Goal: Task Accomplishment & Management: Manage account settings

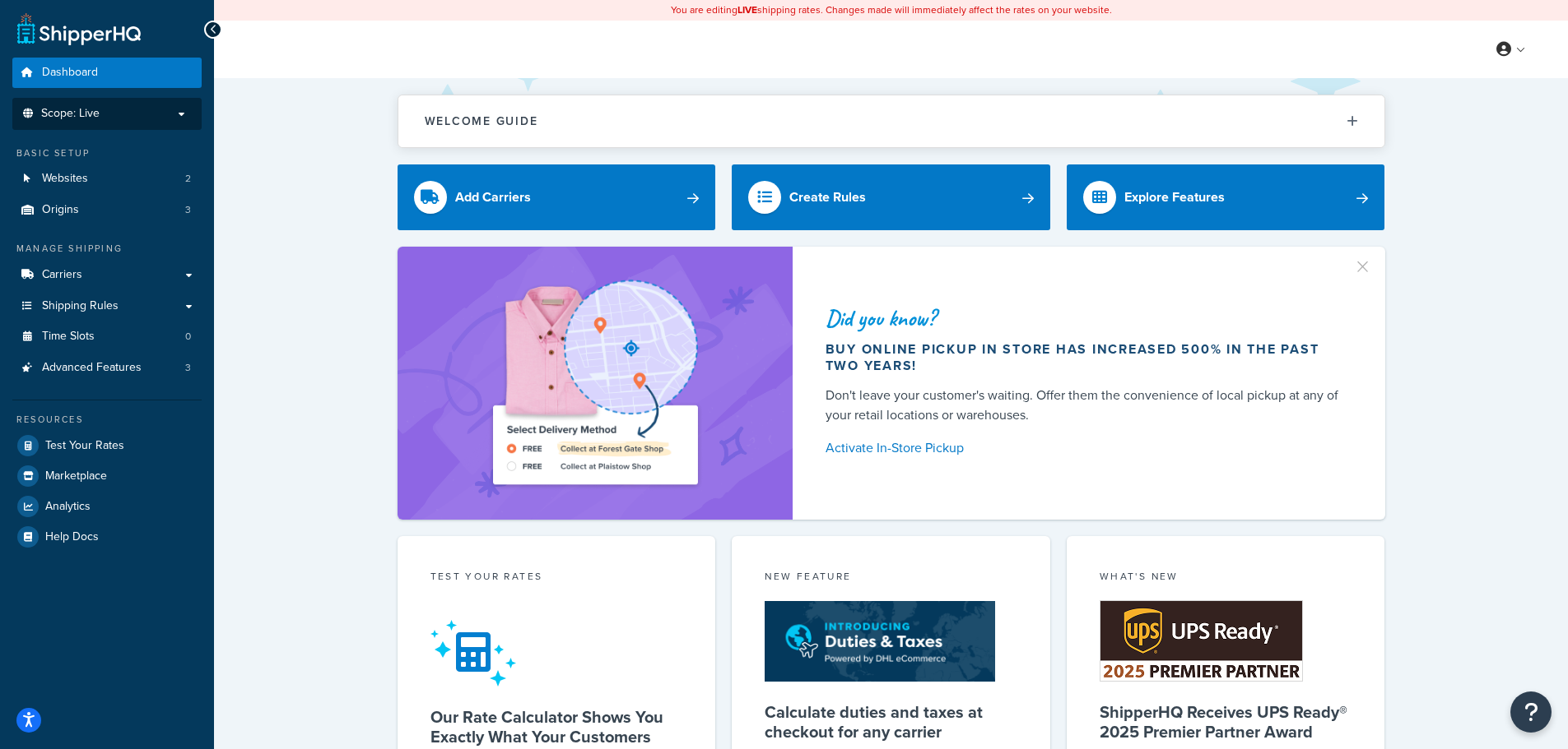
click at [170, 105] on li "Scope: Live" at bounding box center [107, 113] width 189 height 32
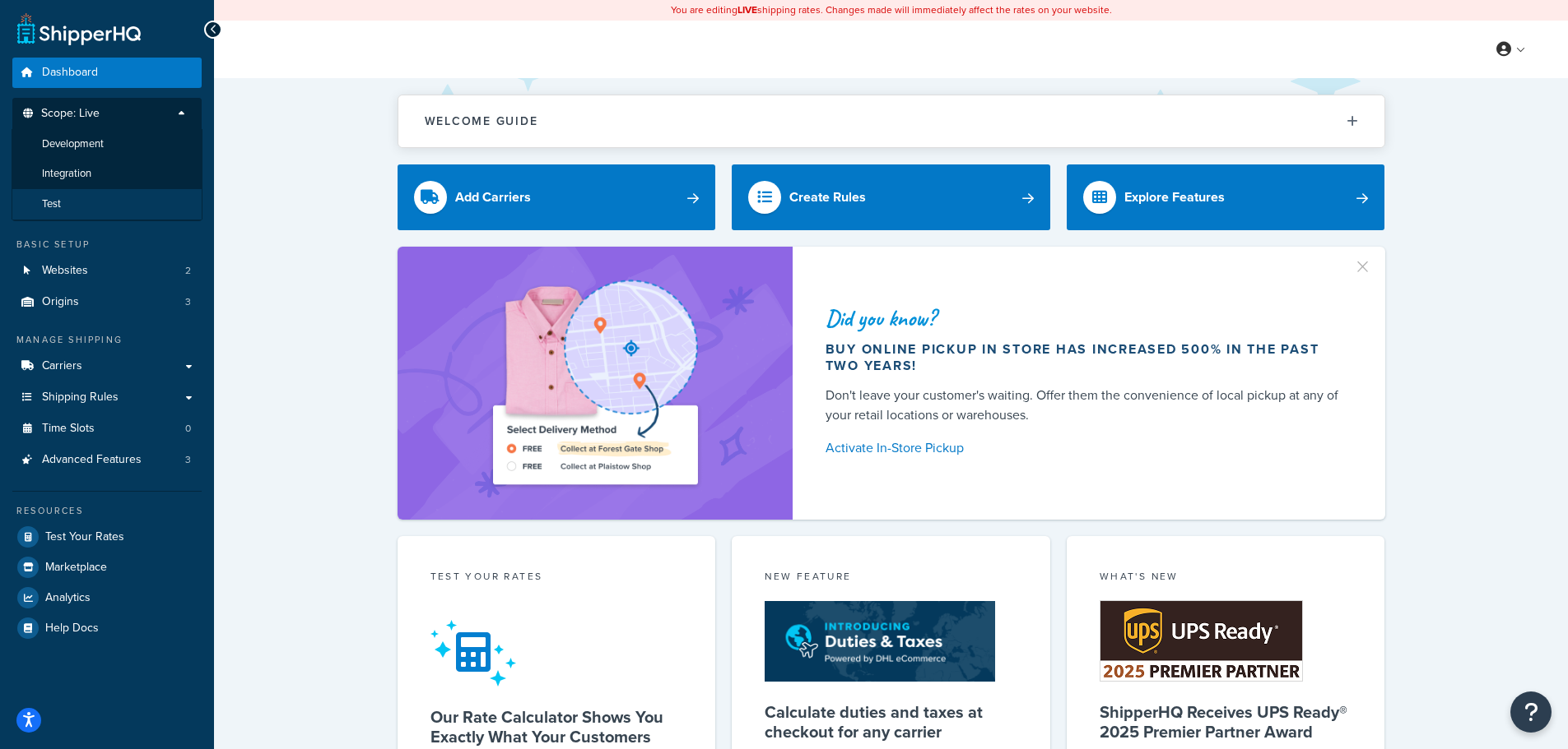
click at [94, 205] on li "Test" at bounding box center [107, 204] width 191 height 31
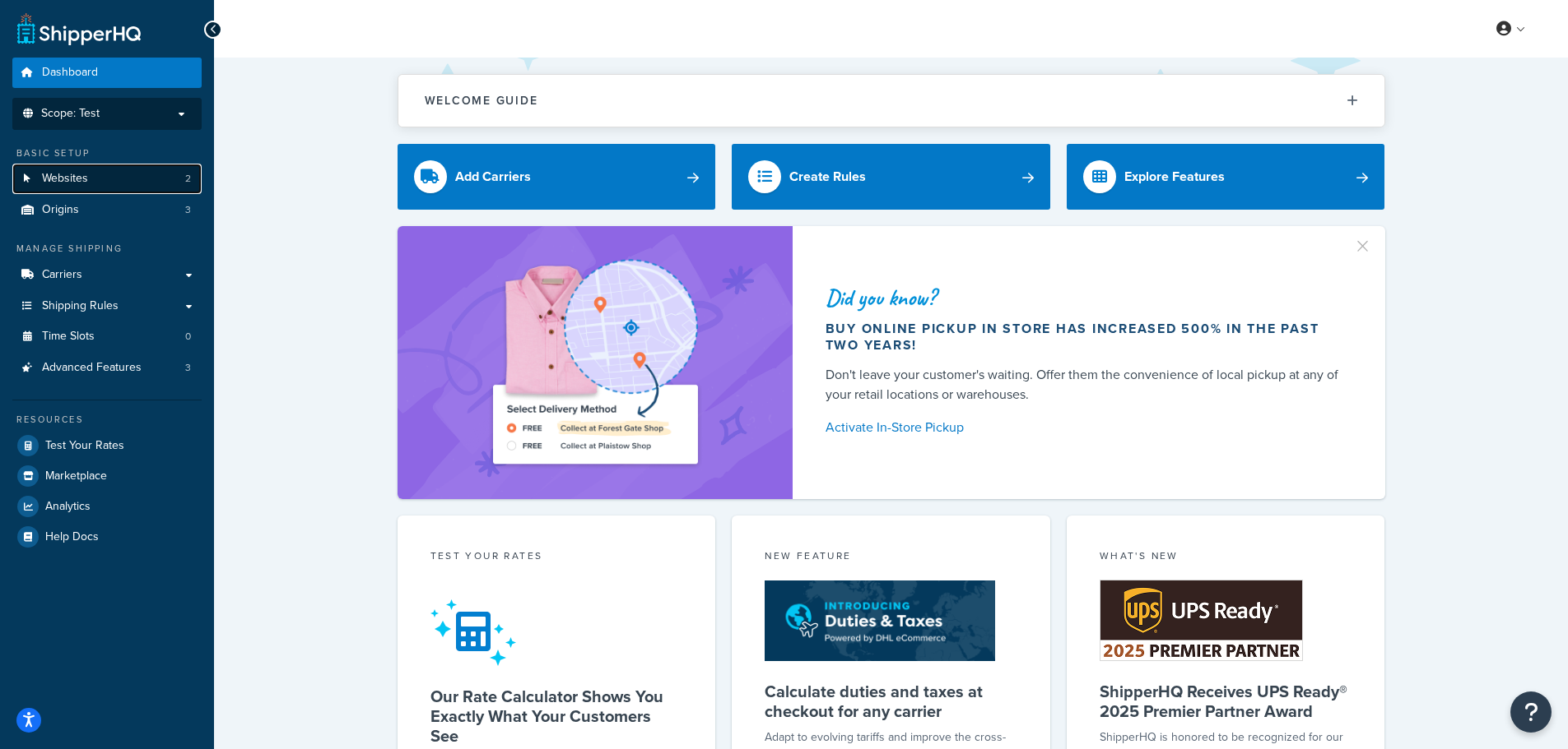
click at [157, 177] on link "Websites 2" at bounding box center [107, 179] width 189 height 31
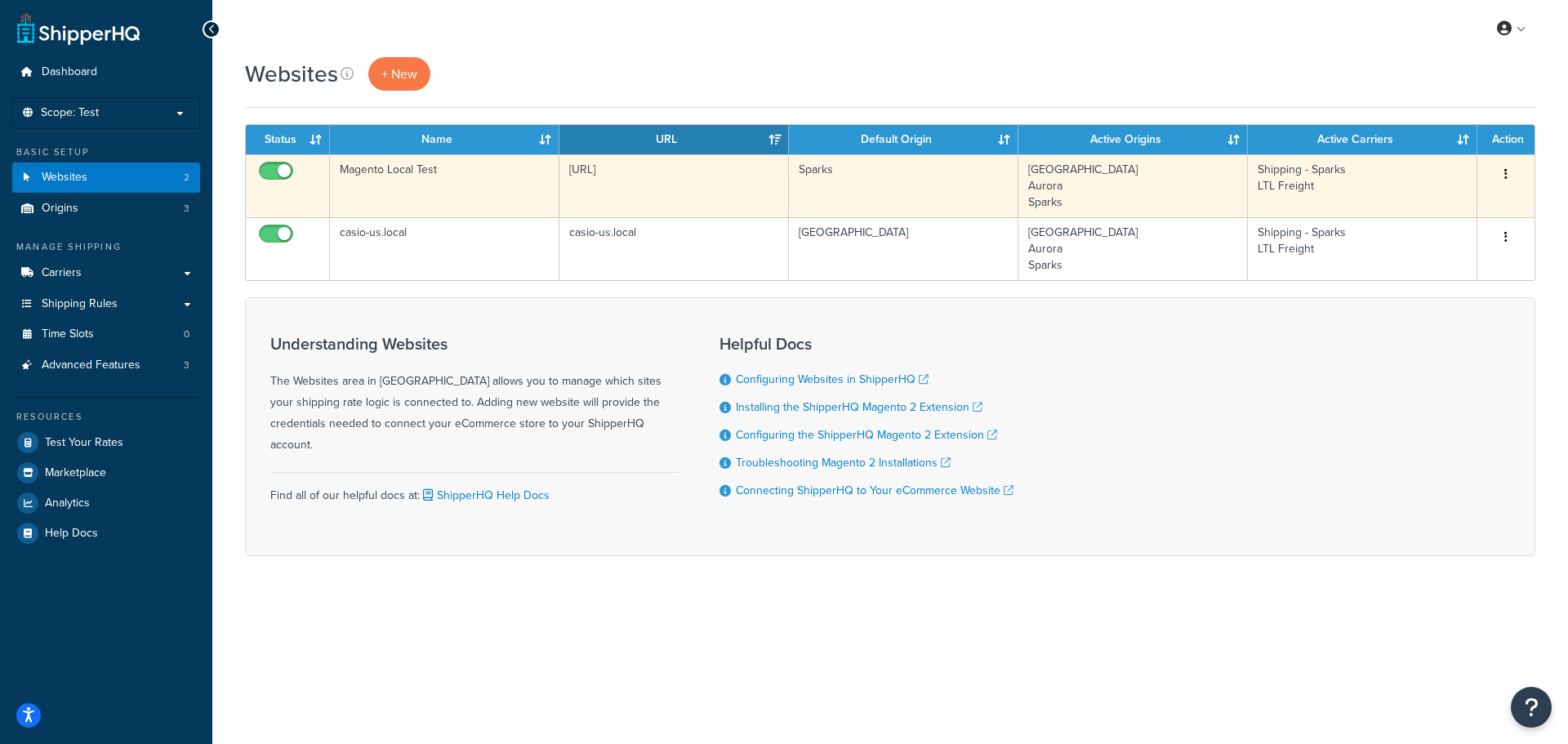
click at [457, 181] on td "Magento Local Test" at bounding box center [444, 186] width 230 height 63
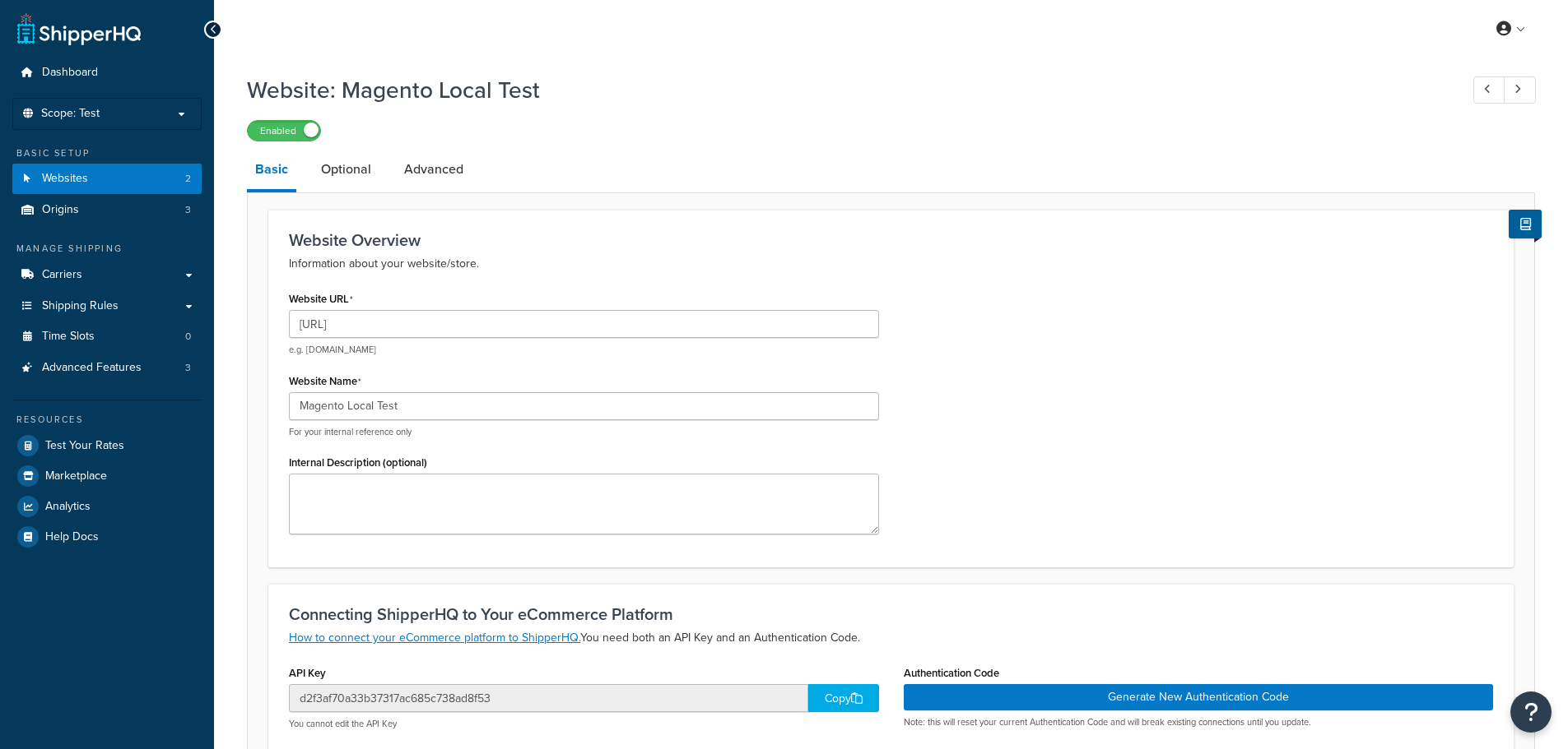
select select "168271"
click at [329, 174] on link "Optional" at bounding box center [345, 169] width 66 height 39
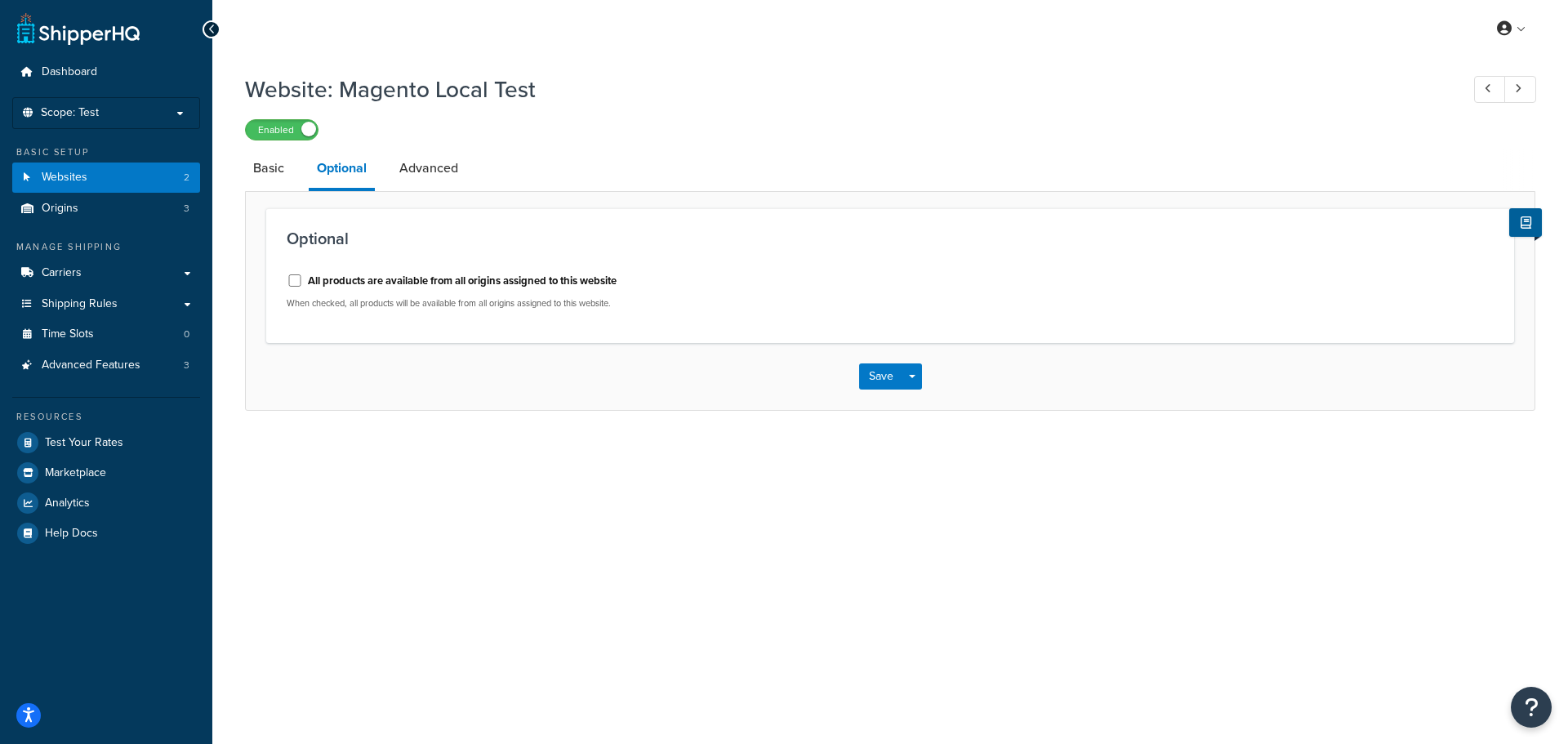
click at [311, 287] on label "All products are available from all origins assigned to this website" at bounding box center [462, 280] width 309 height 14
click at [303, 287] on input "All products are available from all origins assigned to this website" at bounding box center [294, 280] width 16 height 12
checkbox input "true"
click at [865, 380] on button "Save" at bounding box center [881, 376] width 44 height 26
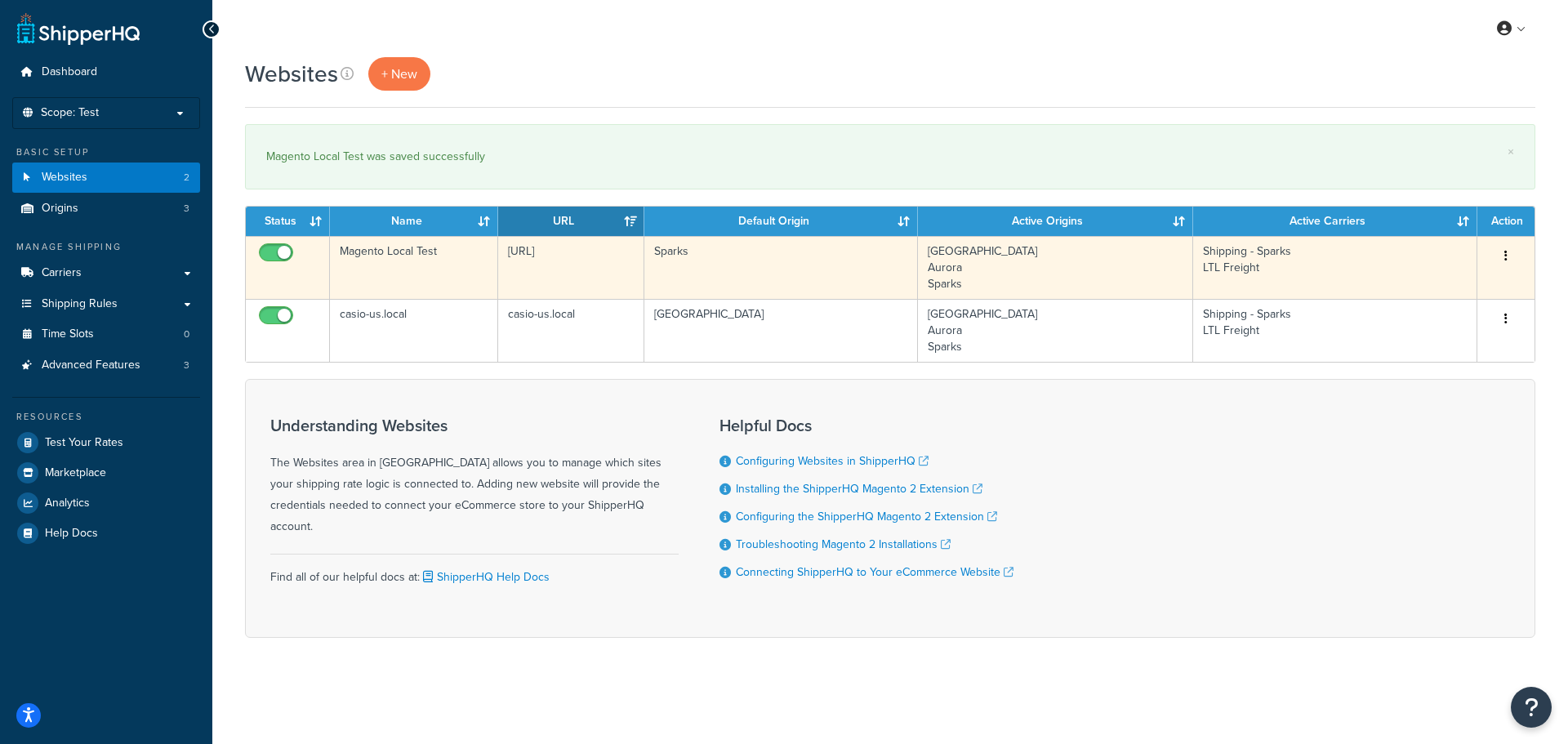
click at [448, 263] on td "Magento Local Test" at bounding box center [413, 268] width 169 height 63
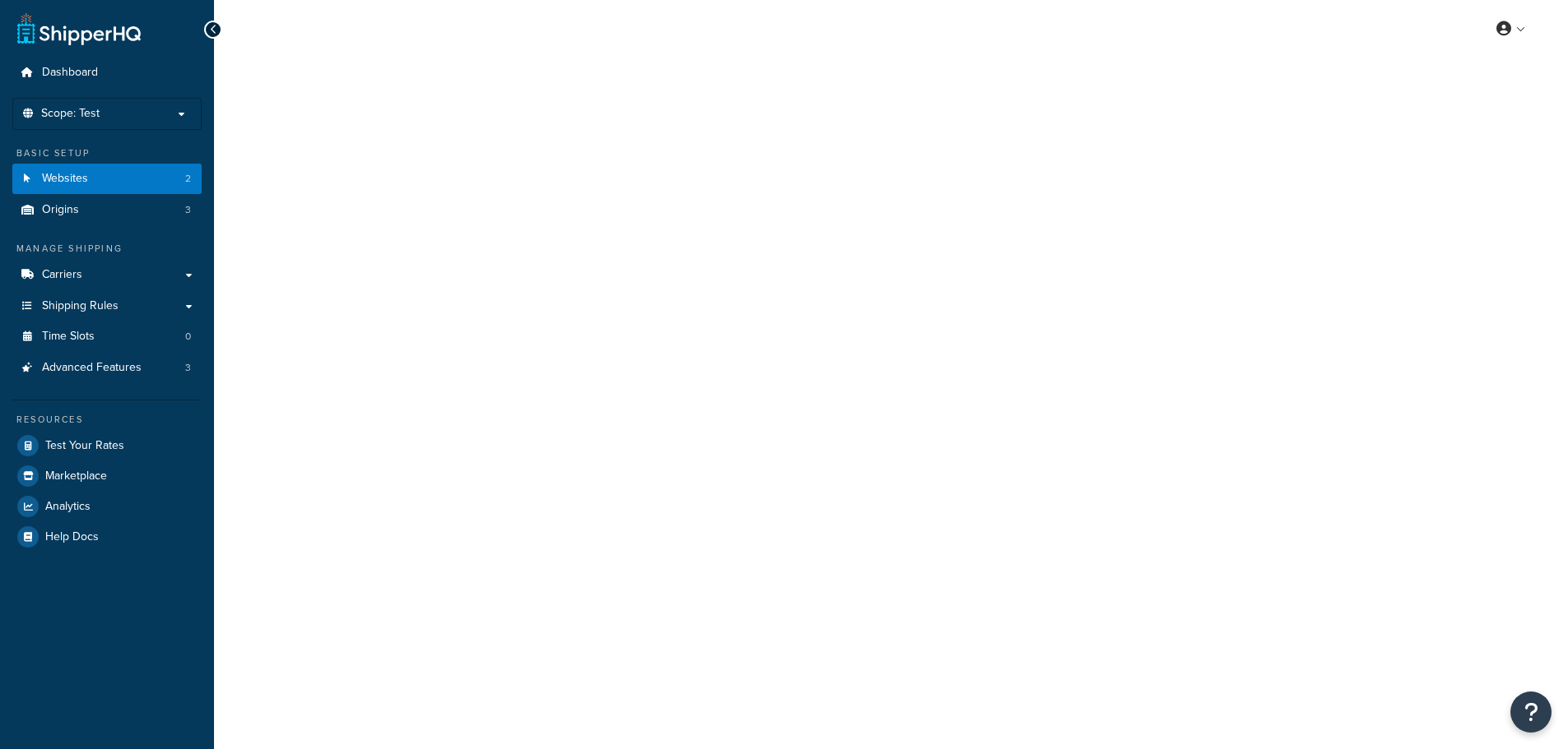
select select "168271"
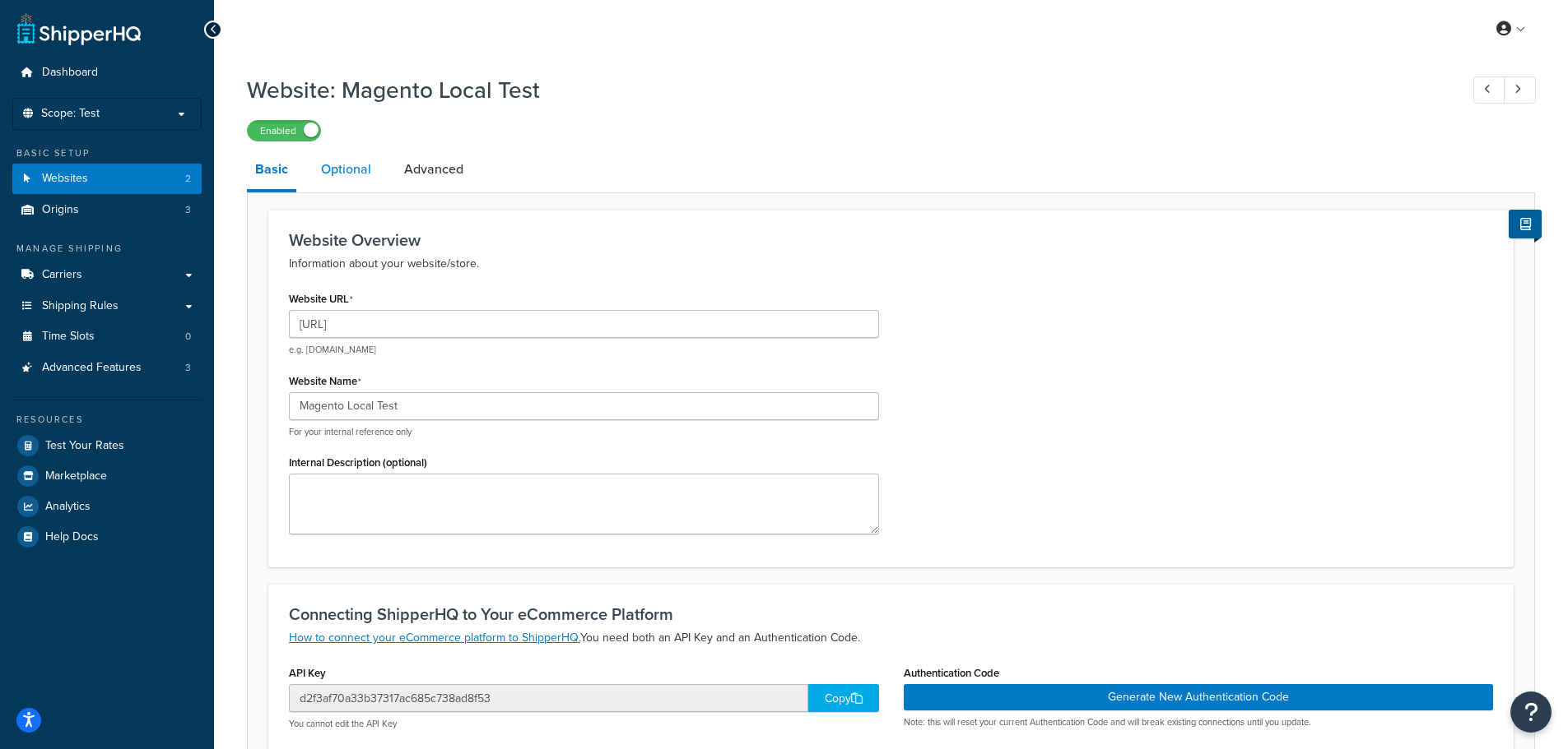
click at [332, 163] on link "Optional" at bounding box center [345, 169] width 66 height 39
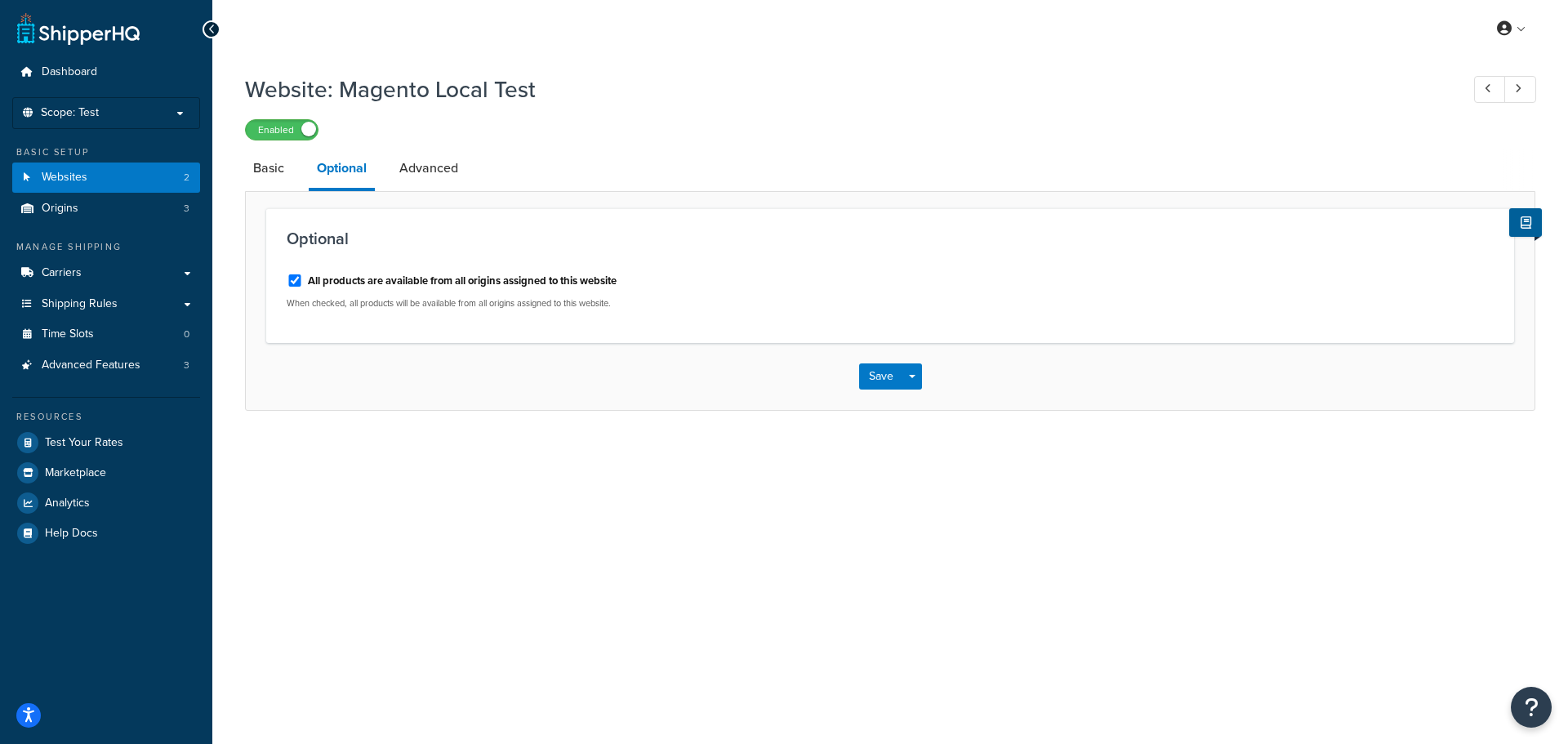
click at [243, 170] on div "Website: Magento Local Test Enabled Basic Optional Advanced Optional All produc…" at bounding box center [890, 259] width 1356 height 387
click at [250, 169] on link "Basic" at bounding box center [269, 168] width 48 height 39
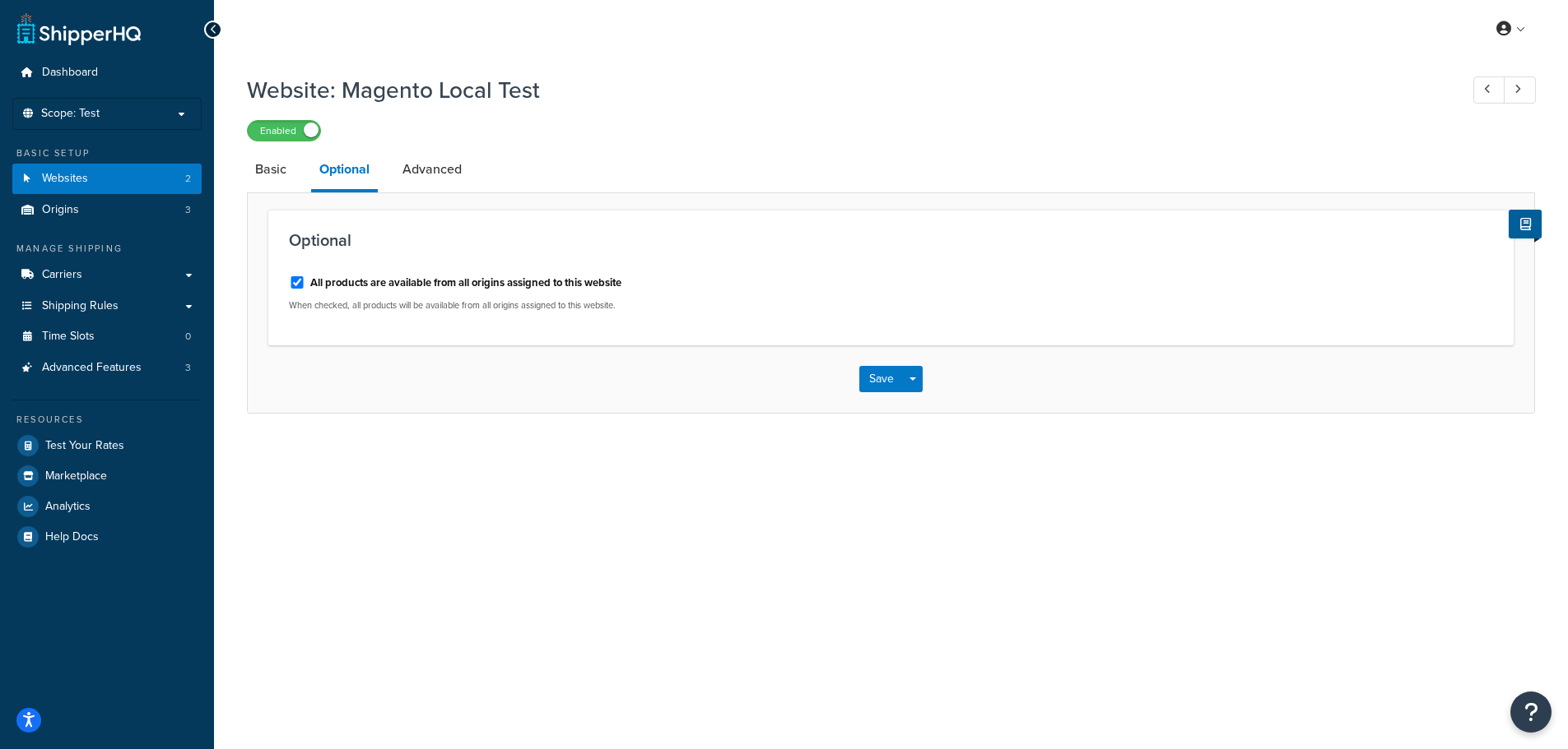
select select "168271"
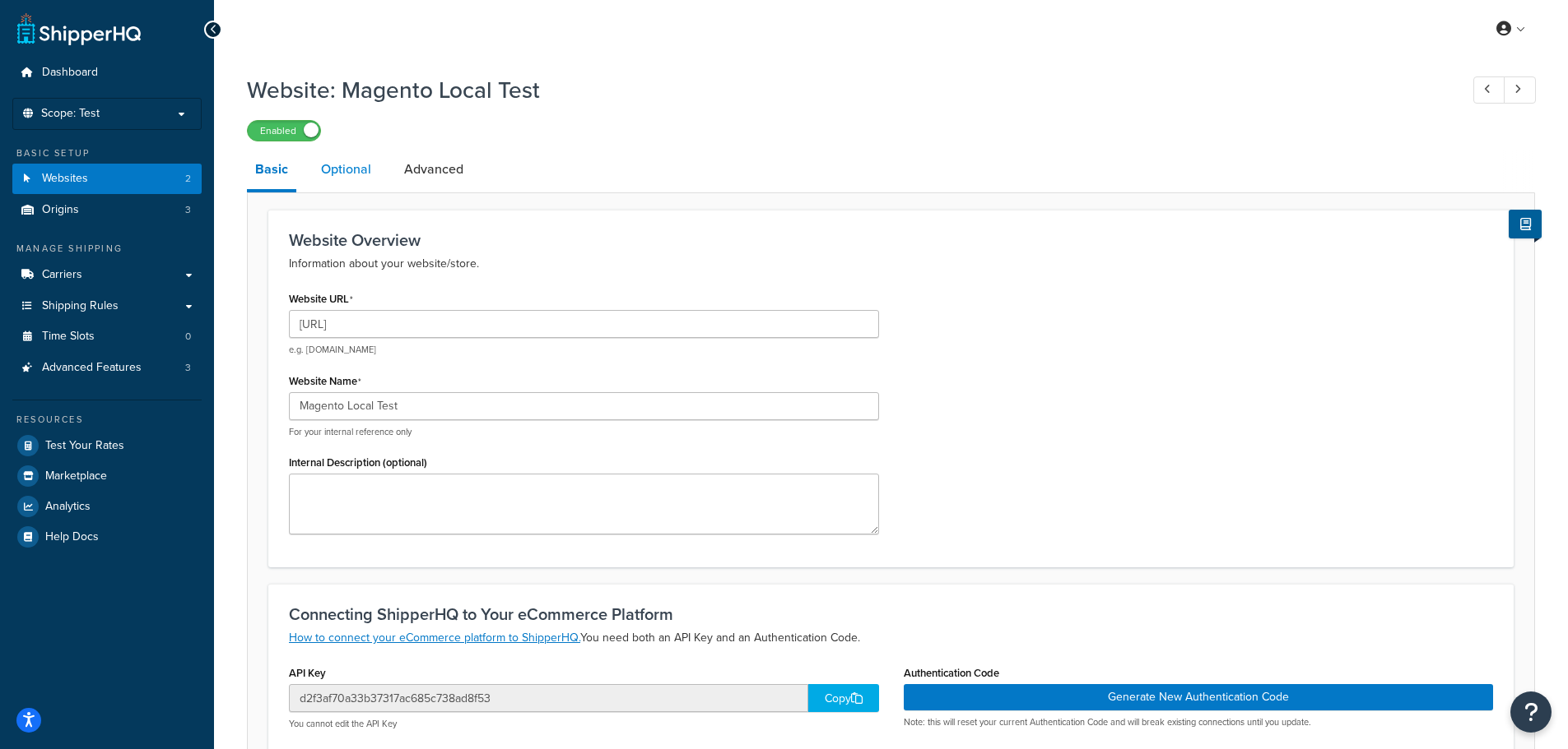
click at [341, 171] on link "Optional" at bounding box center [345, 169] width 66 height 39
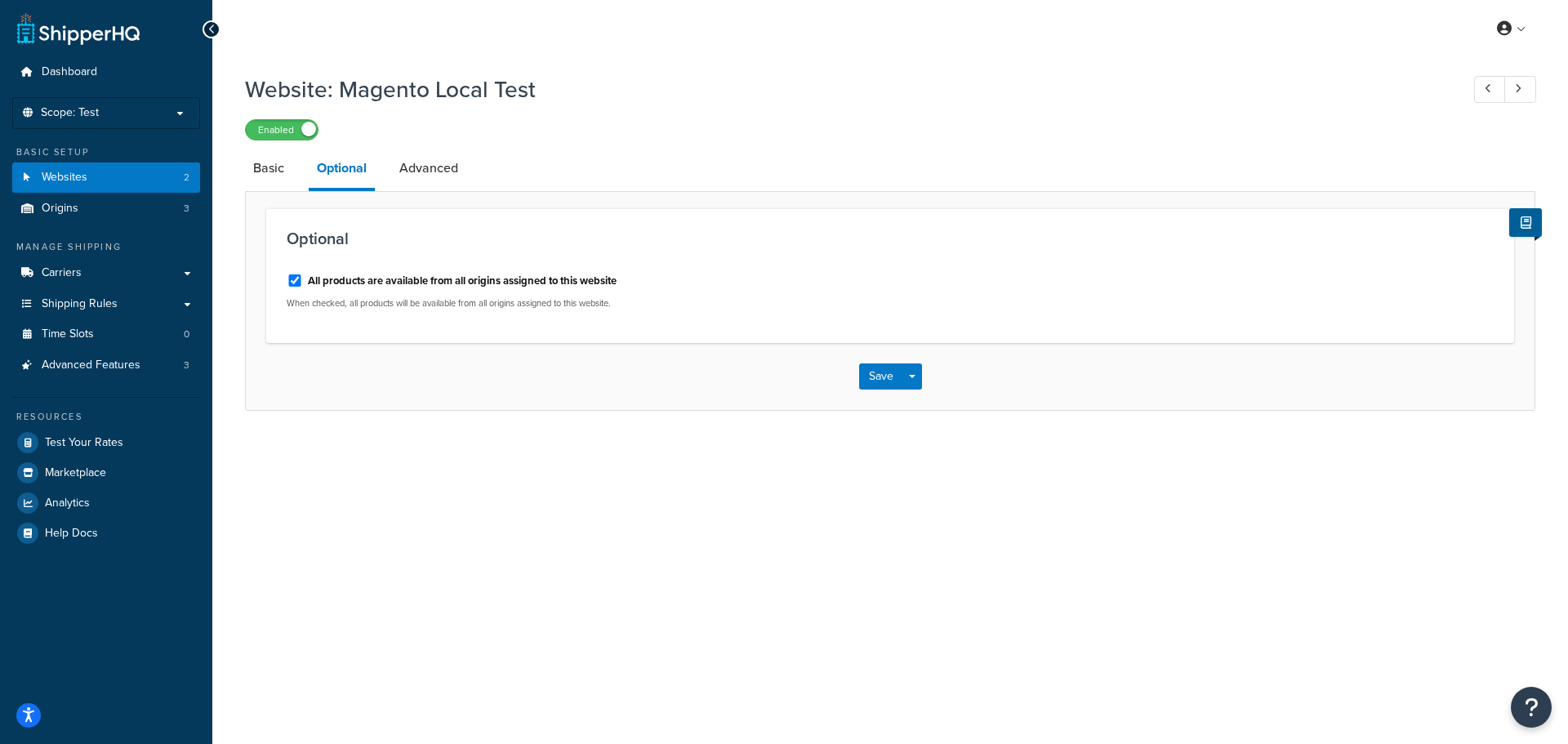
click at [352, 281] on label "All products are available from all origins assigned to this website" at bounding box center [462, 280] width 309 height 14
click at [303, 281] on input "All products are available from all origins assigned to this website" at bounding box center [294, 280] width 16 height 12
checkbox input "false"
click at [876, 378] on button "Save" at bounding box center [881, 376] width 44 height 26
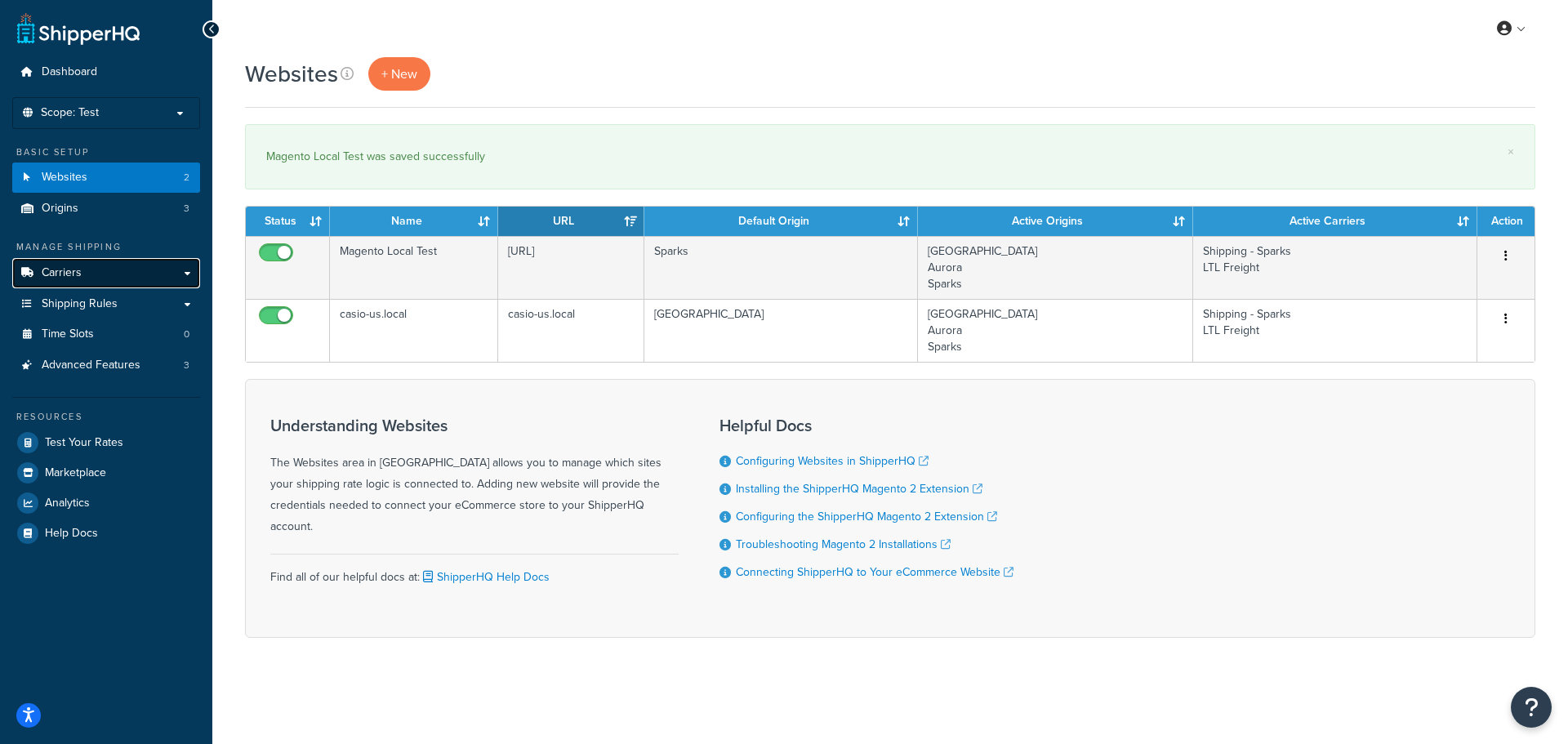
click at [170, 274] on link "Carriers" at bounding box center [106, 273] width 188 height 30
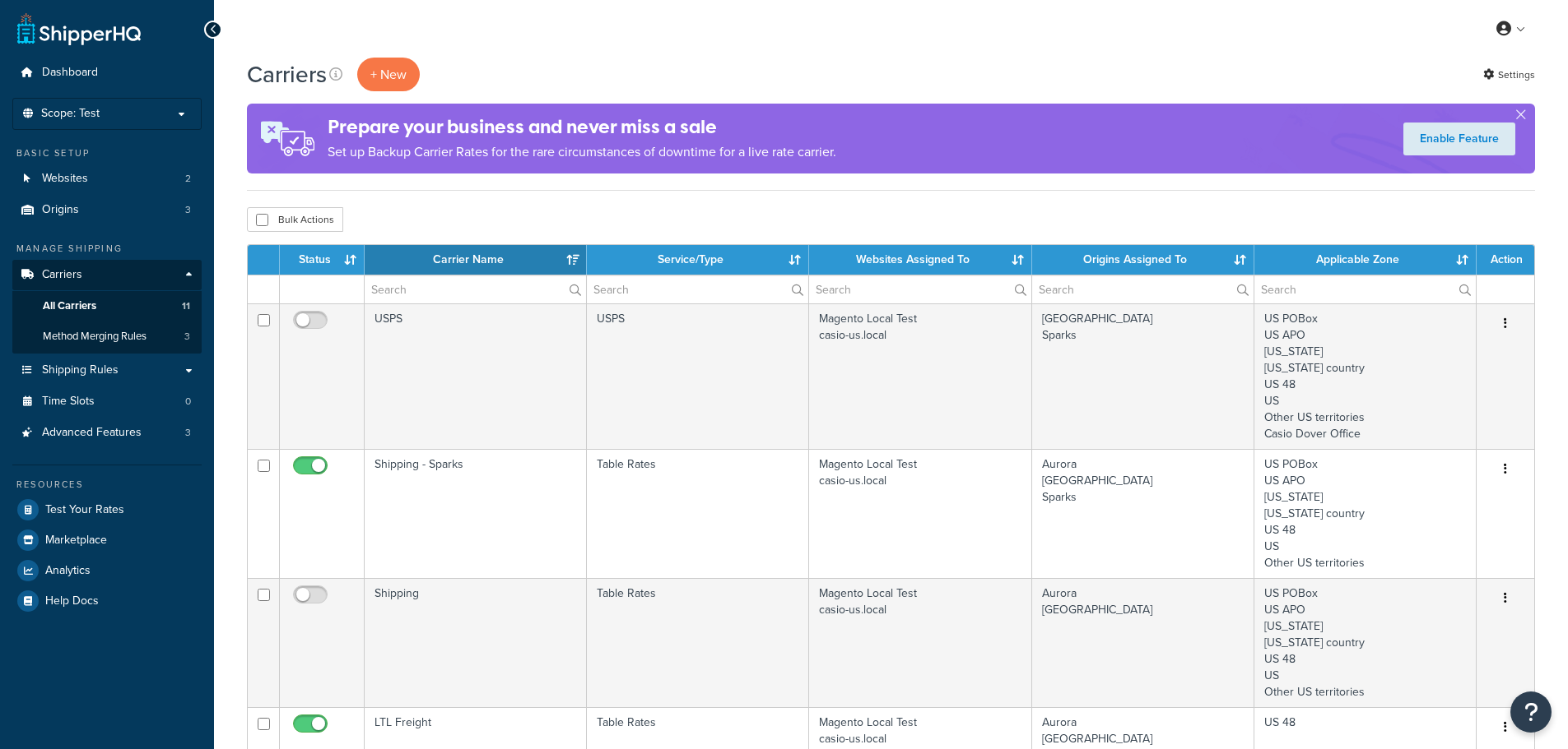
select select "15"
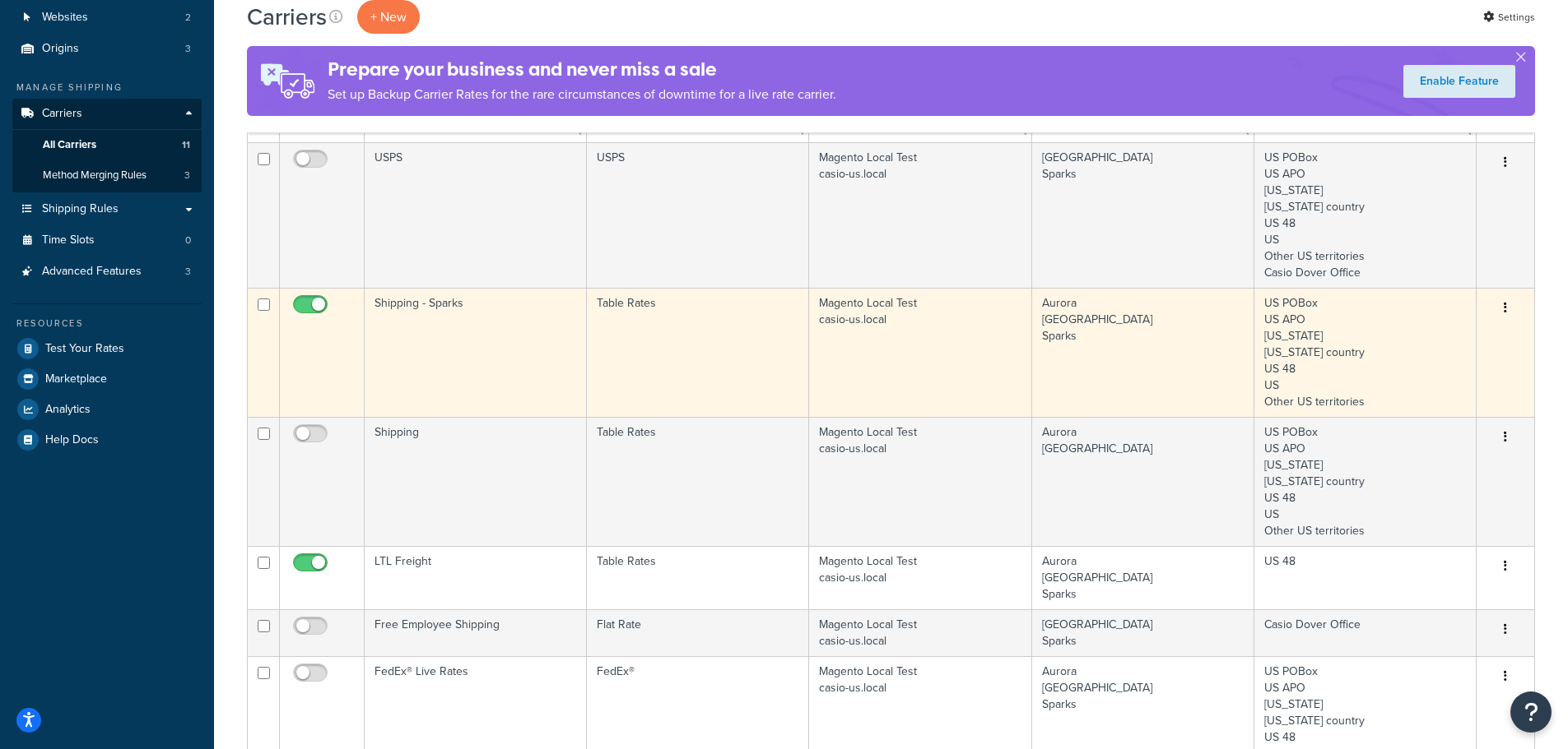
scroll to position [164, 0]
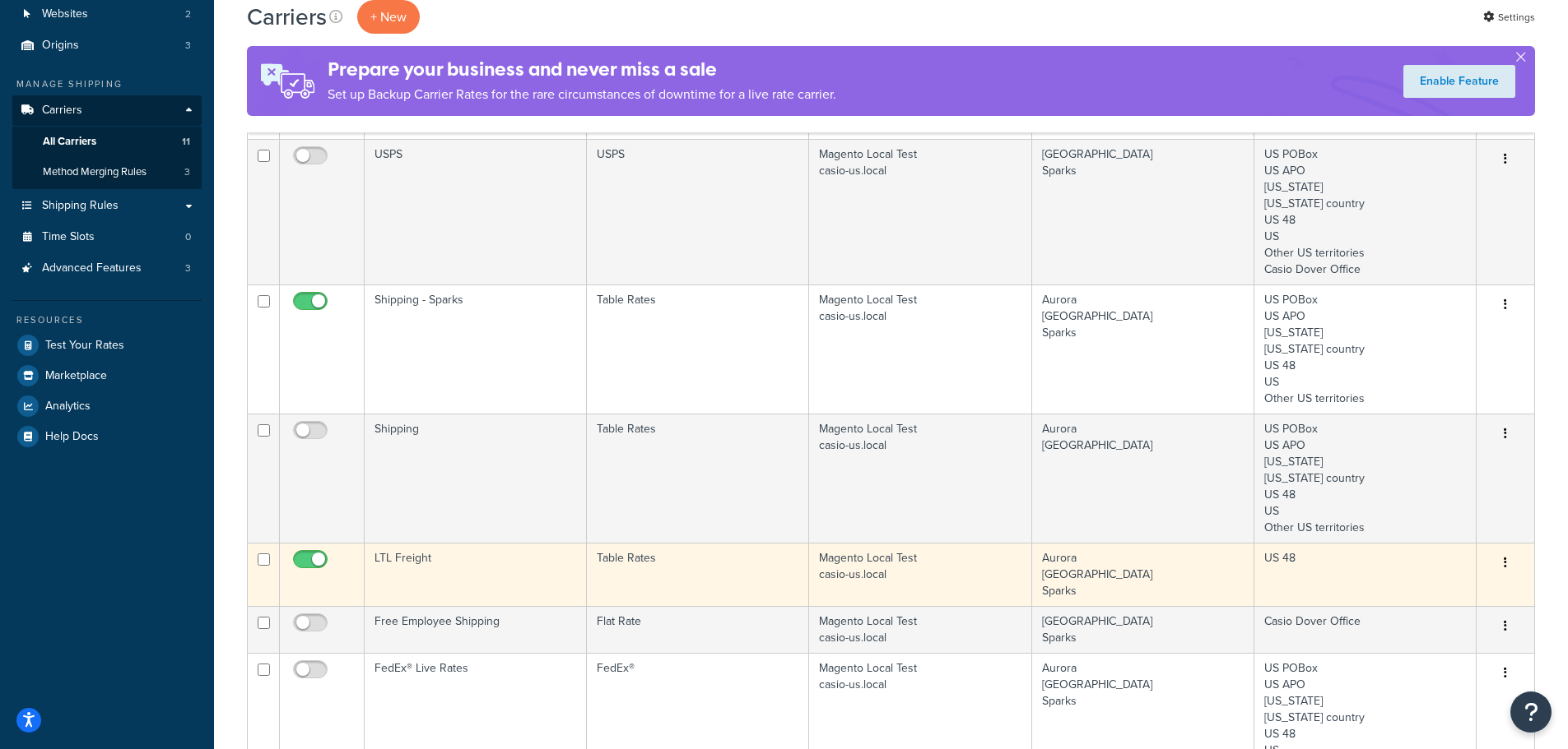
click at [500, 563] on td "LTL Freight" at bounding box center [476, 574] width 223 height 63
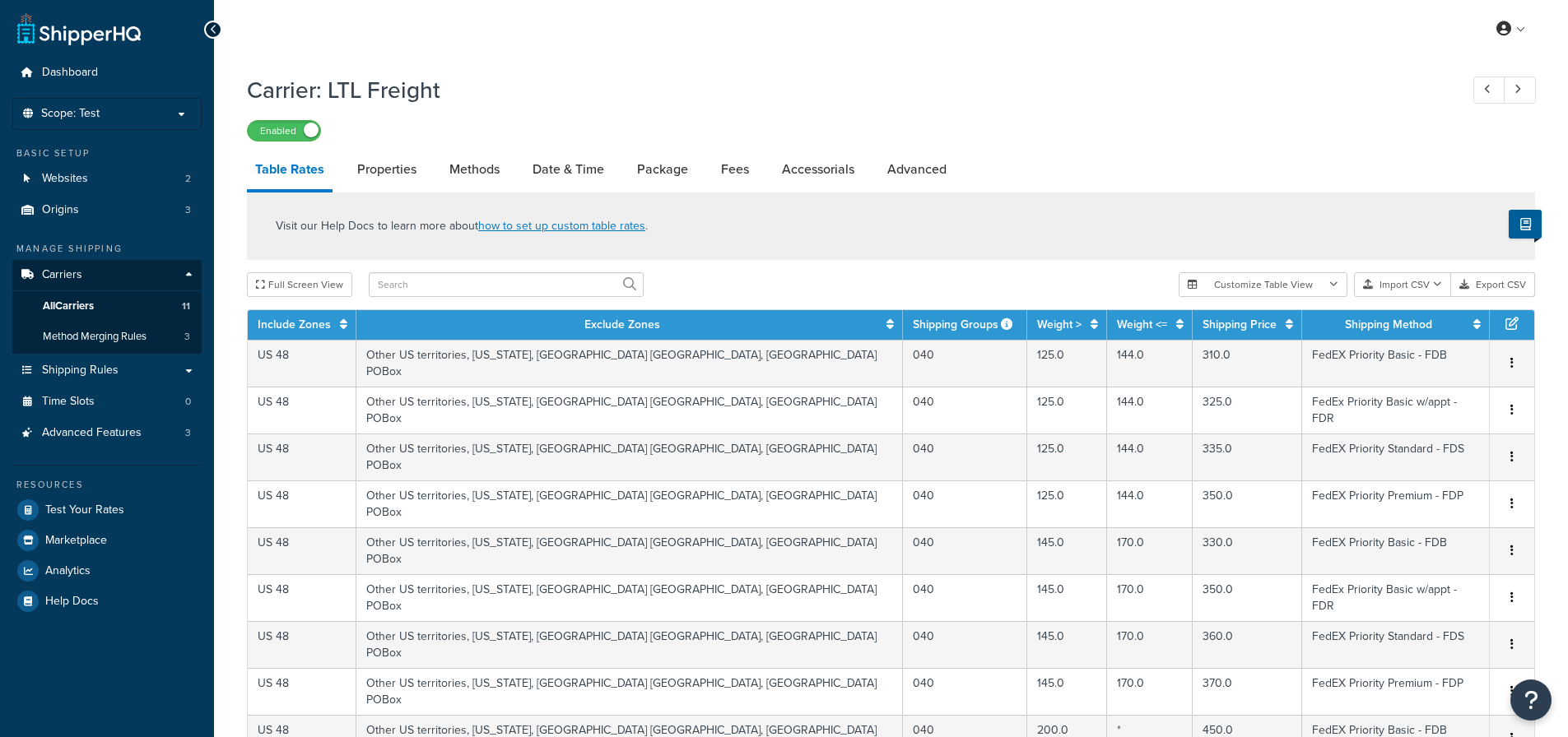
select select "25"
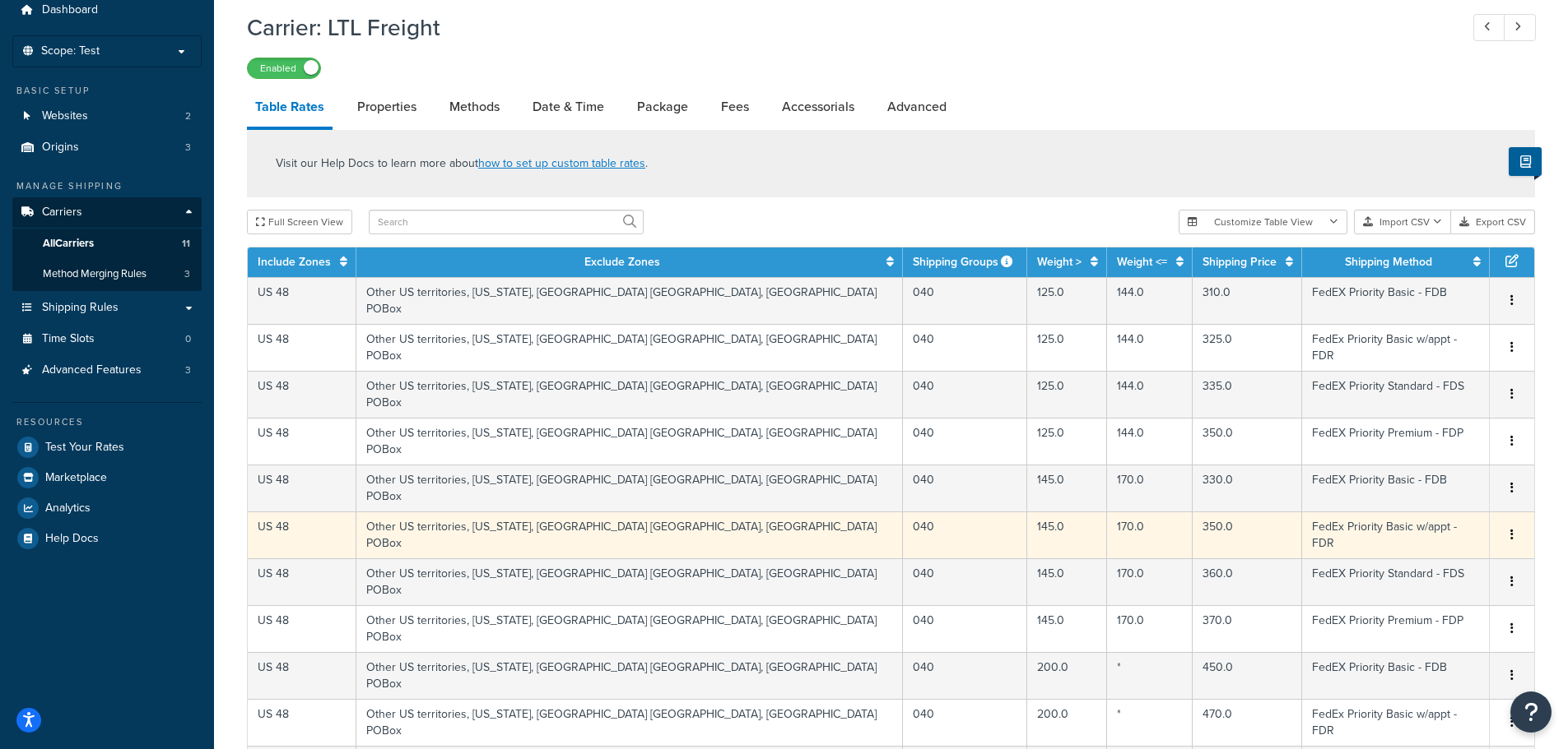
scroll to position [56, 0]
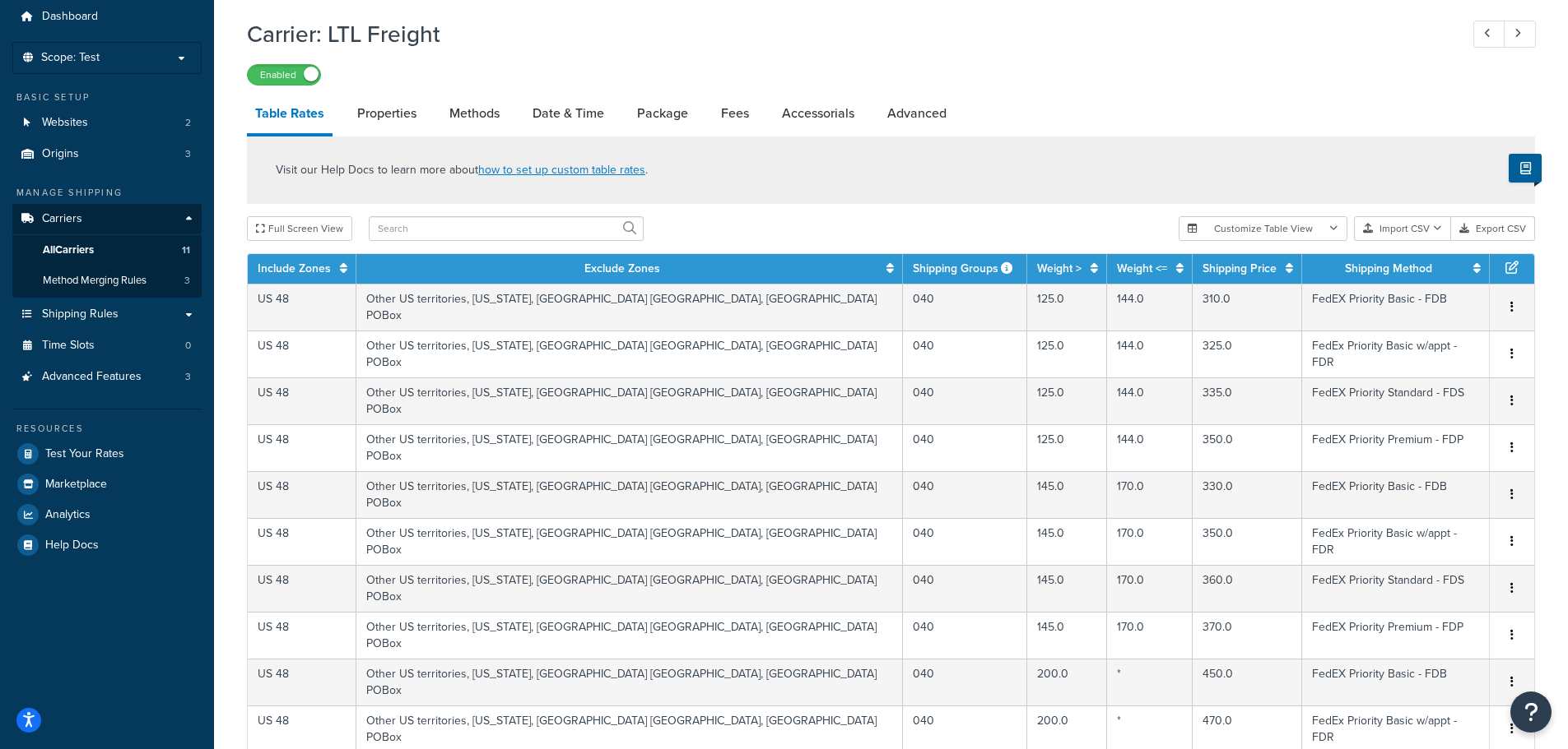
drag, startPoint x: 471, startPoint y: 102, endPoint x: 470, endPoint y: 93, distance: 9.1
